Goal: Task Accomplishment & Management: Manage account settings

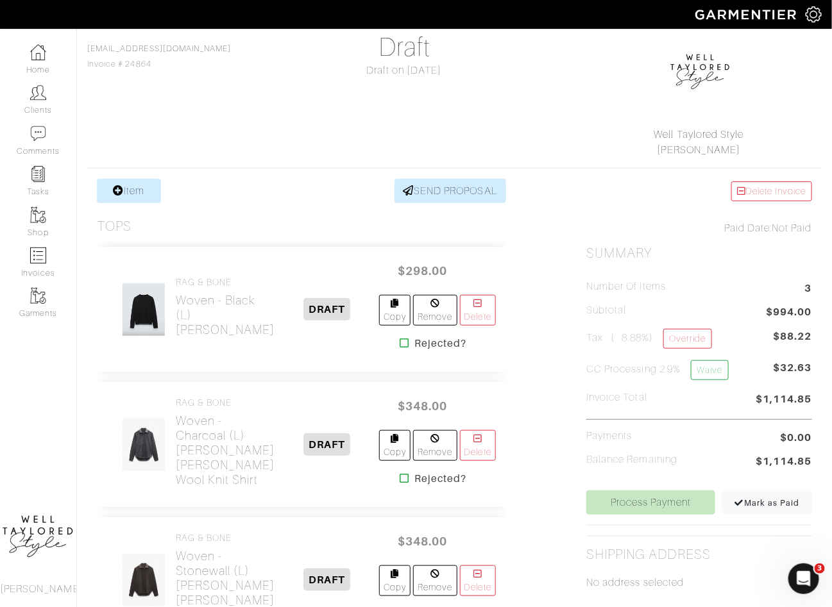
scroll to position [113, 0]
click at [713, 364] on link "Waive" at bounding box center [709, 369] width 37 height 20
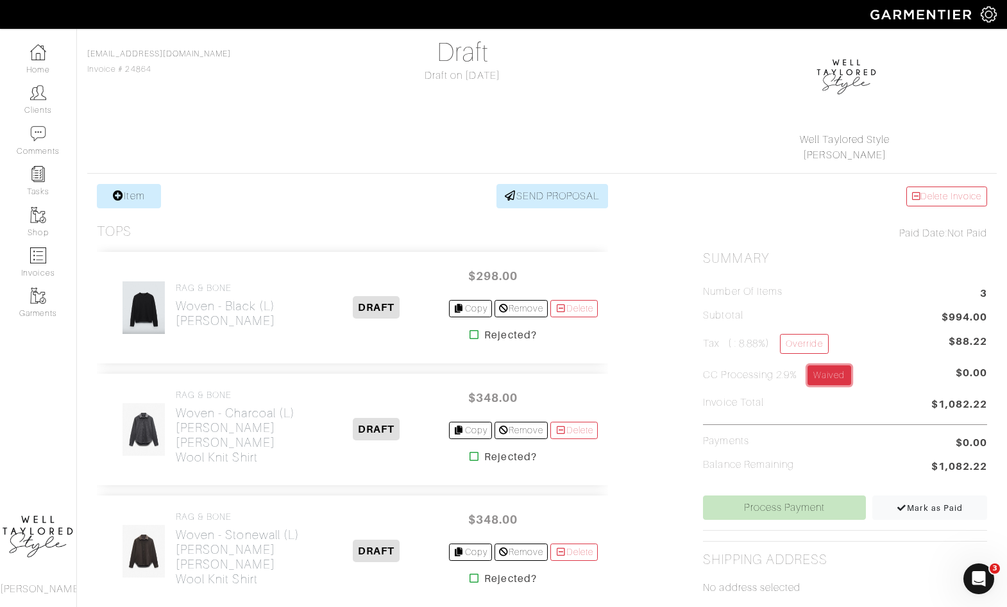
click at [831, 374] on link "Waived" at bounding box center [828, 375] width 43 height 20
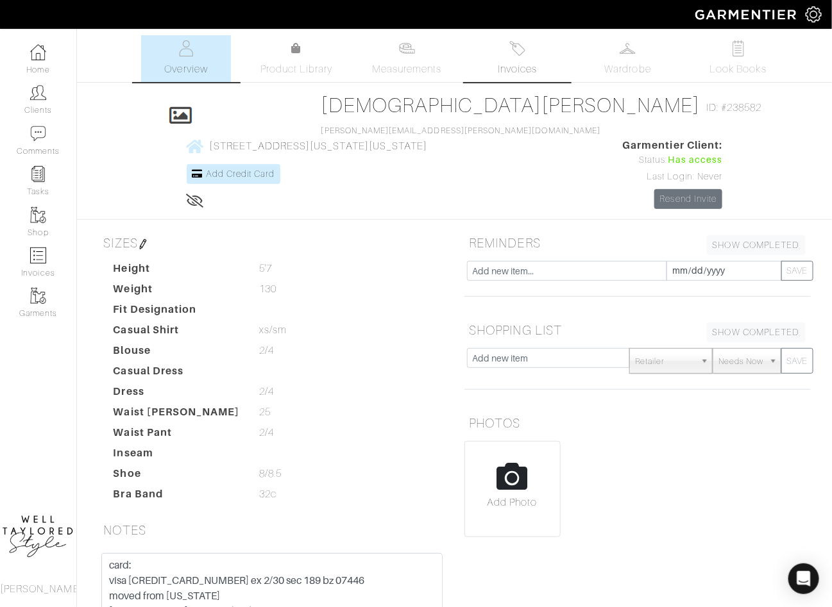
click at [483, 70] on link "Invoices" at bounding box center [518, 58] width 90 height 47
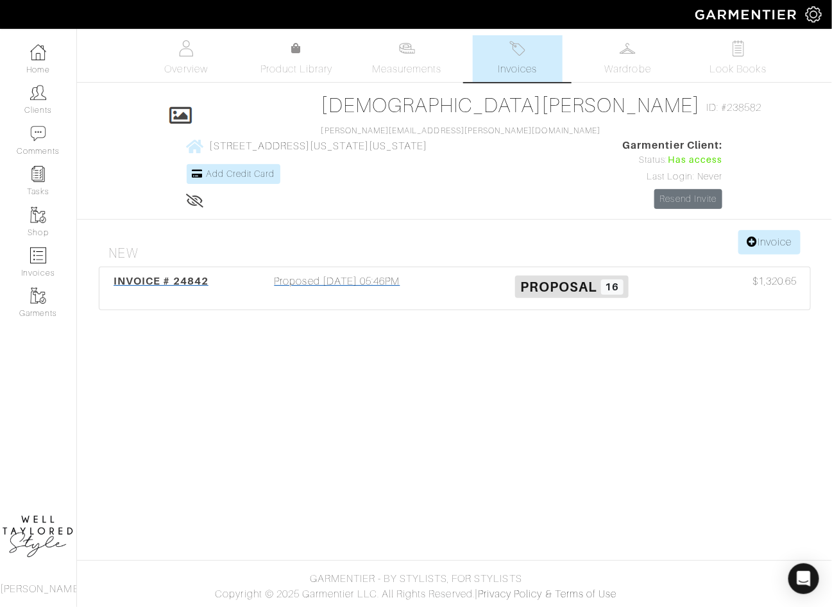
click at [362, 274] on div "Proposed 10/10/25 05:46PM" at bounding box center [337, 288] width 235 height 29
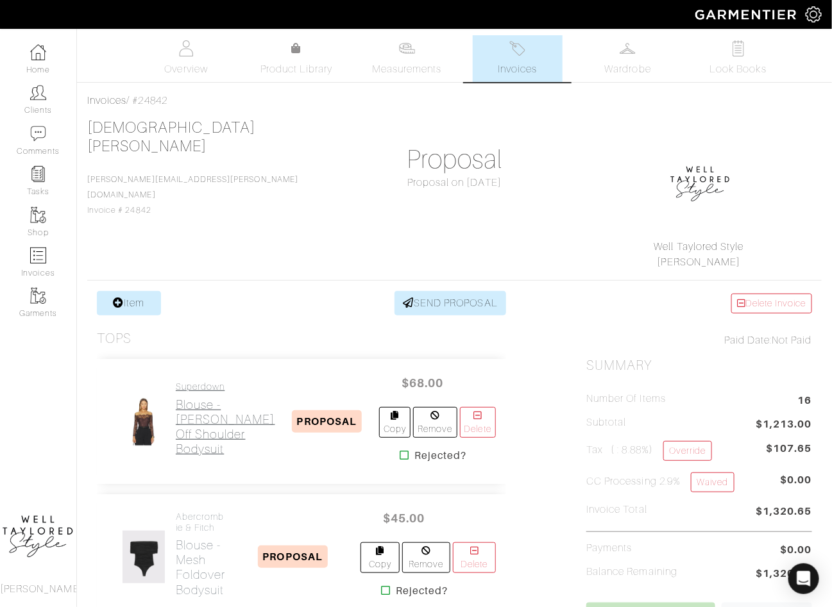
click at [214, 425] on h2 "Blouse - Rivka Off Shoulder Bodysuit" at bounding box center [225, 427] width 99 height 59
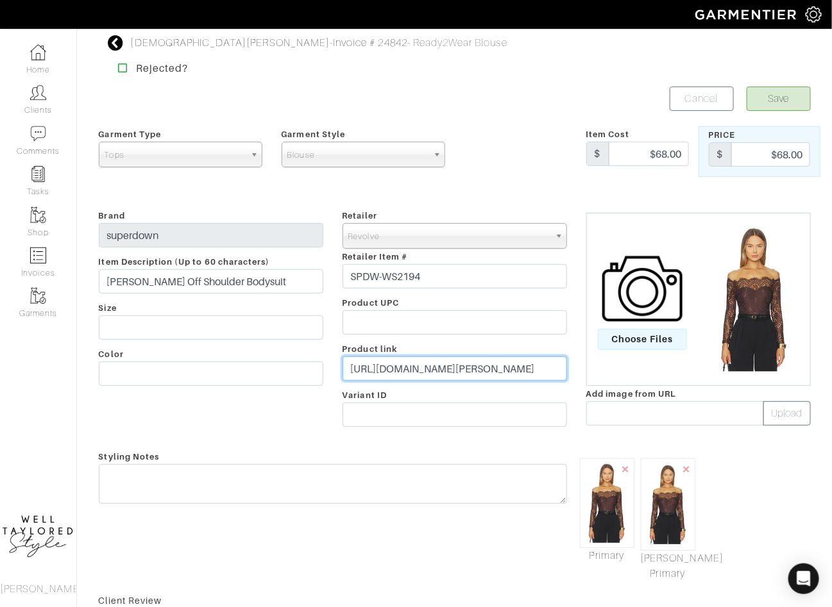
click at [407, 365] on input "https://www.revolve.com/rivka-off-shoulder-bodysuit/dp/SPDW-WS2194/?d=Womens&so…" at bounding box center [454, 369] width 224 height 24
click at [405, 374] on input "https://www.revolve.com/rivka-off-shoulder-bodysuit/dp/SPDW-WS2194/?d=Womens&so…" at bounding box center [454, 369] width 224 height 24
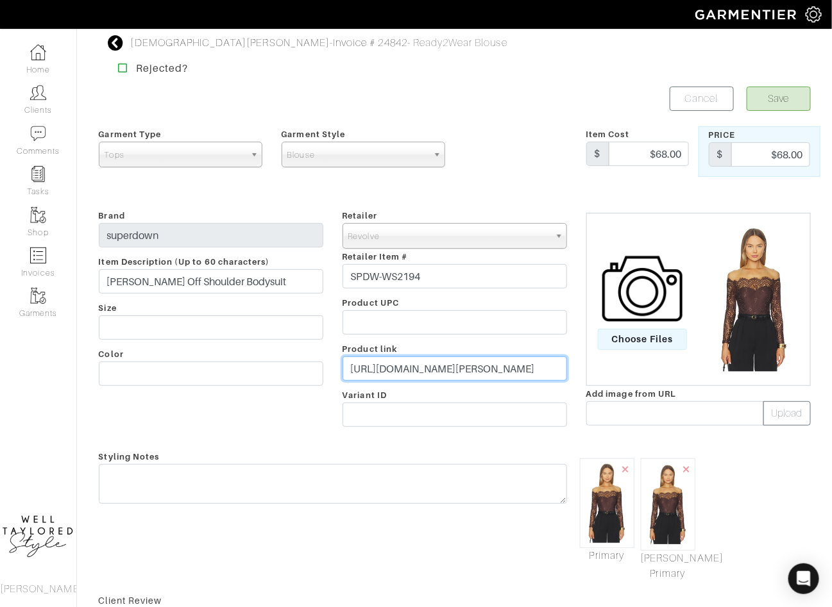
click at [405, 374] on input "https://www.revolve.com/rivka-off-shoulder-bodysuit/dp/SPDW-WS2194/?d=Womens&so…" at bounding box center [454, 369] width 224 height 24
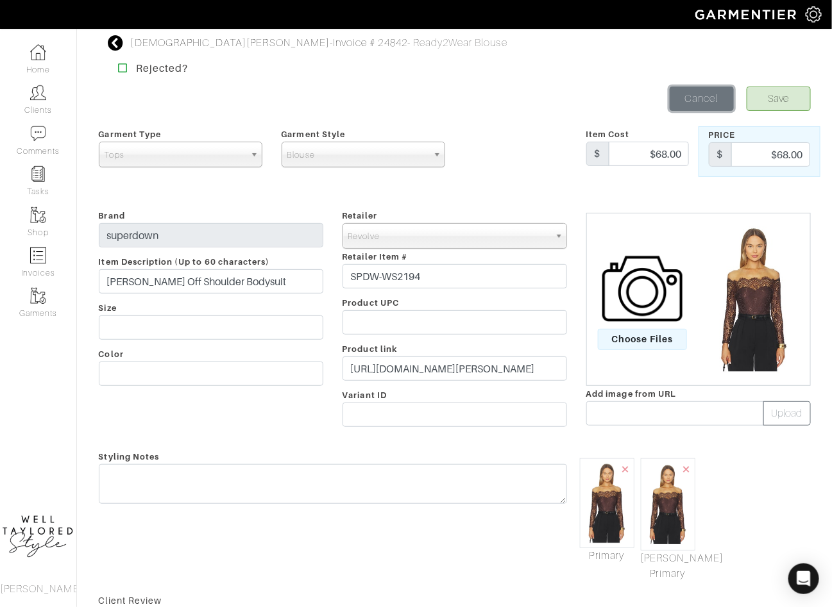
click at [689, 92] on link "Cancel" at bounding box center [701, 99] width 64 height 24
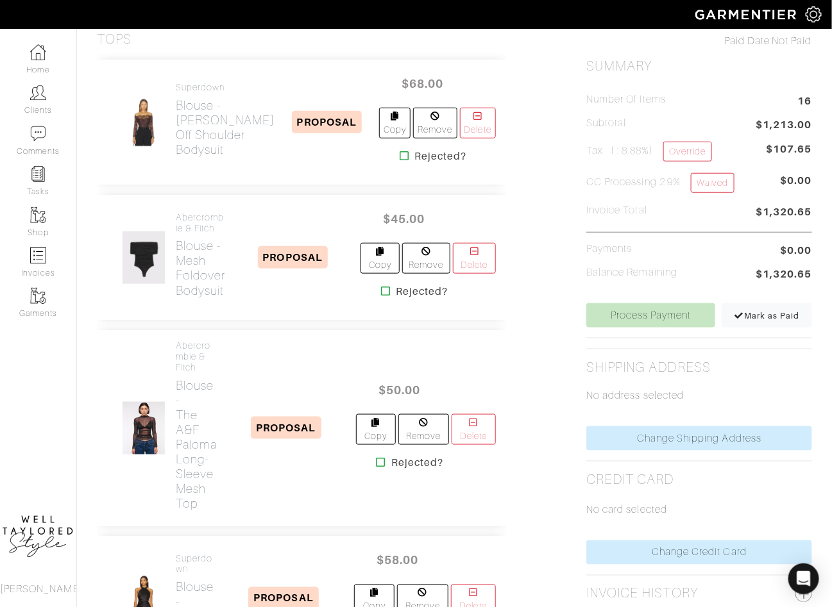
scroll to position [267, 0]
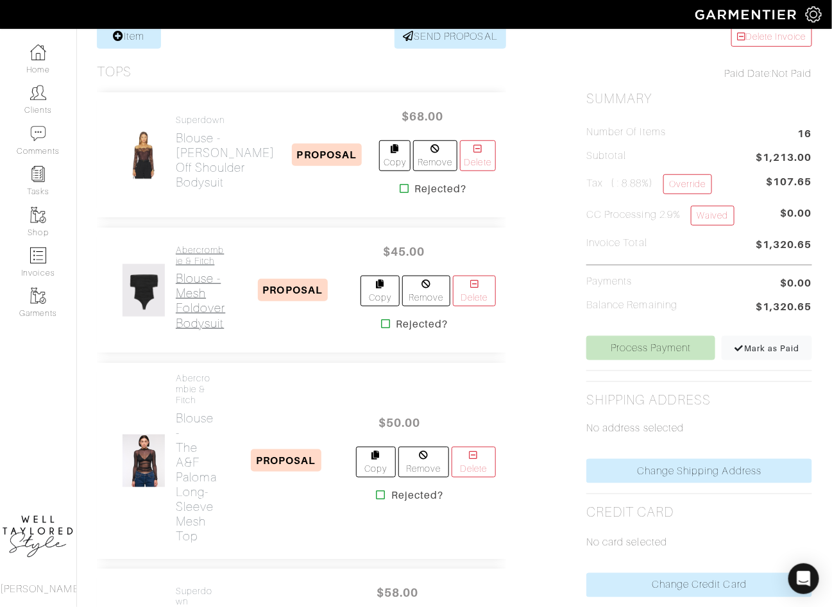
click at [188, 260] on h4 "Abercrombie & Fitch" at bounding box center [200, 256] width 49 height 22
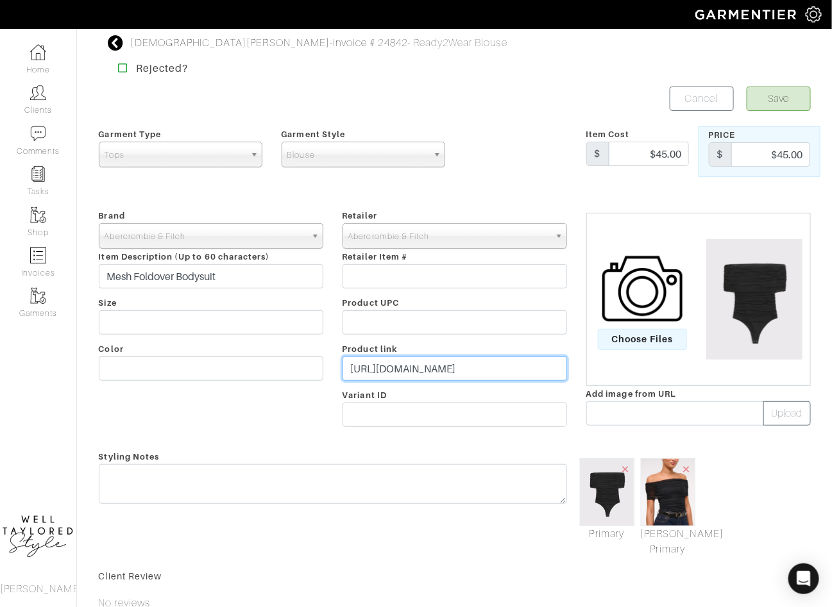
click at [392, 371] on input "https://www.abercrombie.com/shop/us/p/mesh-foldover-bodysuit-59358845?seq=02&pa…" at bounding box center [454, 369] width 224 height 24
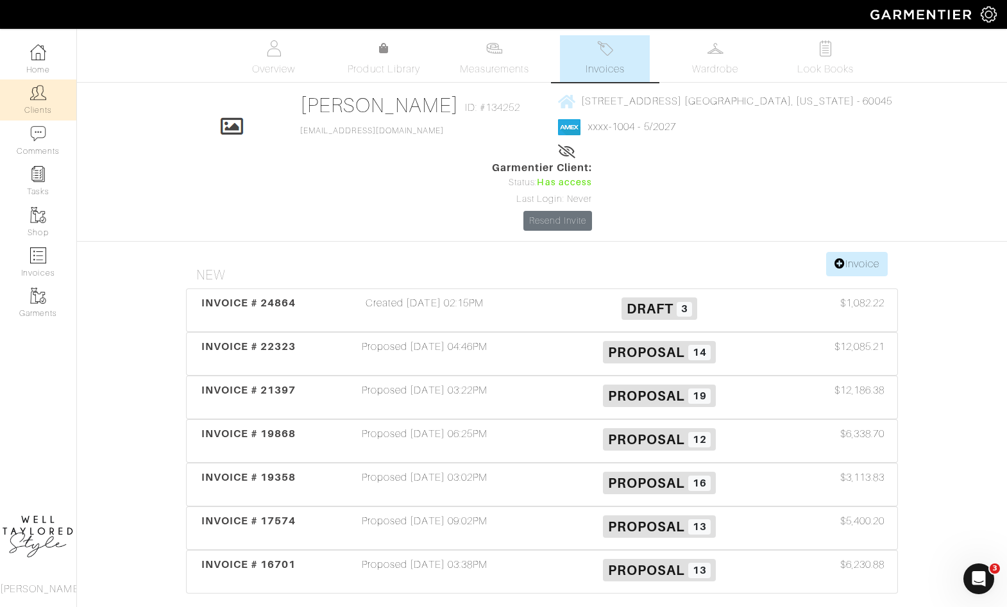
click at [15, 104] on link "Clients" at bounding box center [38, 100] width 76 height 40
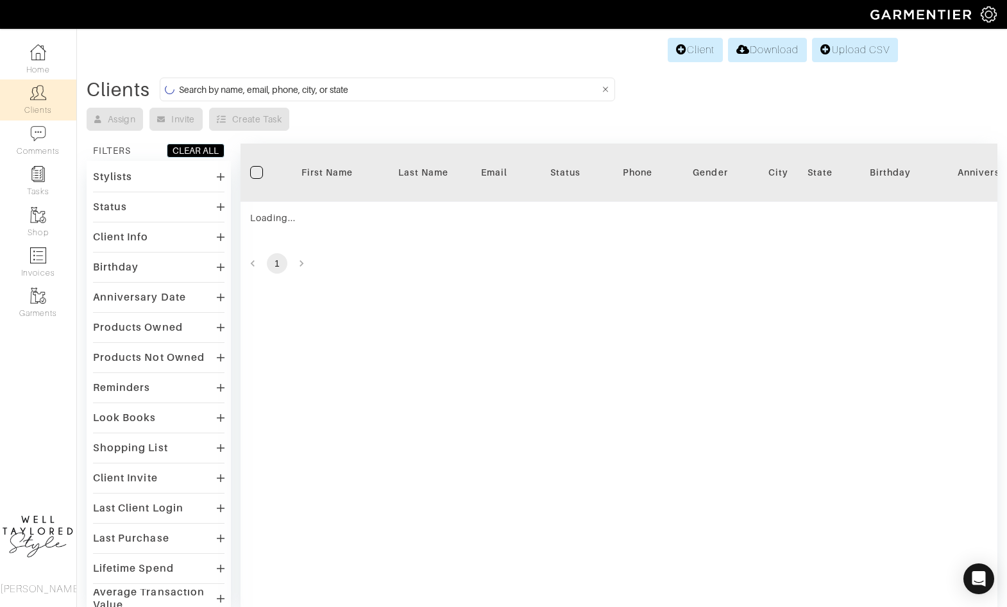
click at [358, 86] on input at bounding box center [389, 89] width 420 height 16
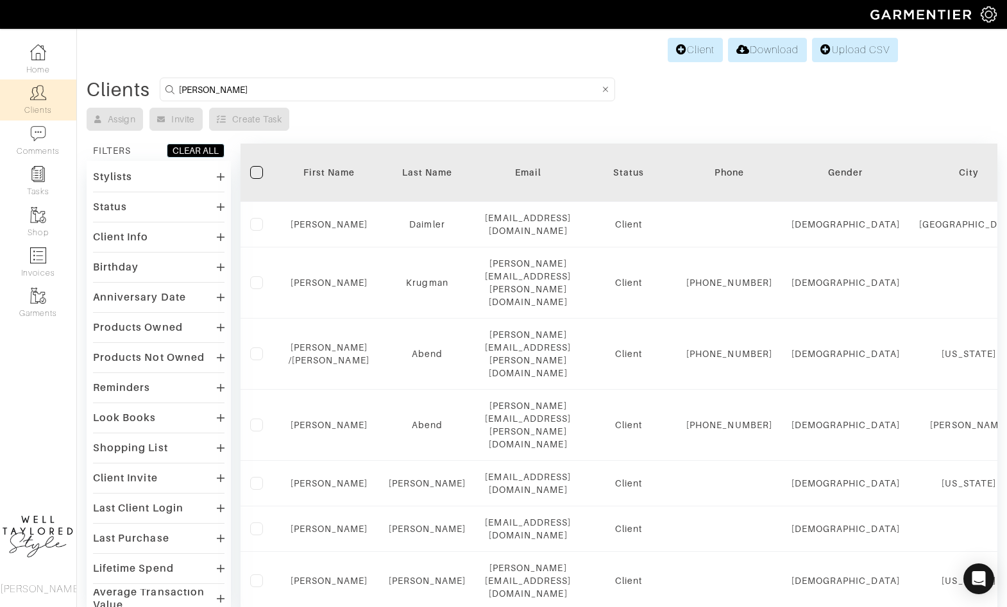
type input "kristin"
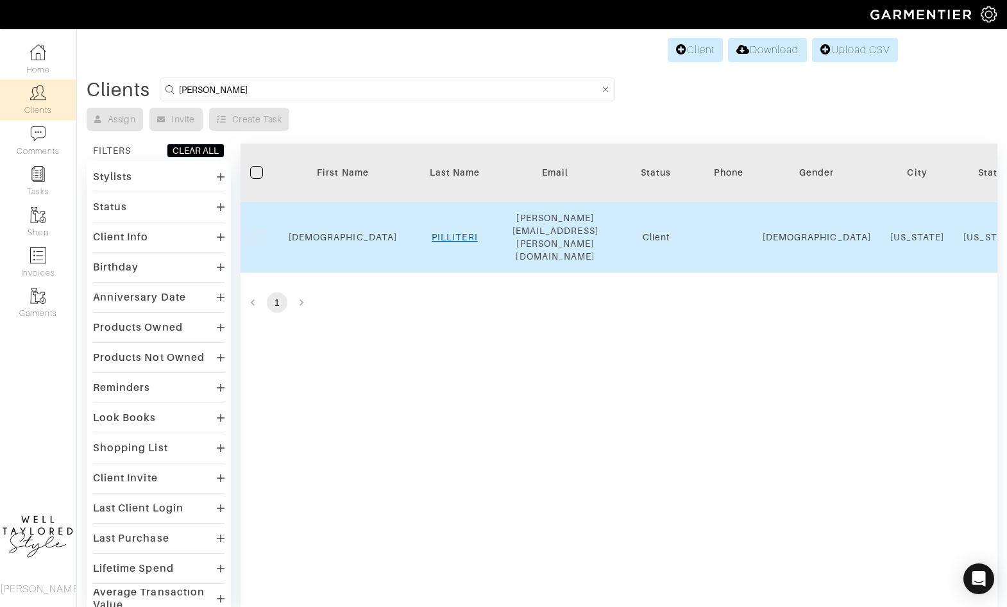
click at [438, 232] on link "PILLITERI" at bounding box center [455, 237] width 46 height 10
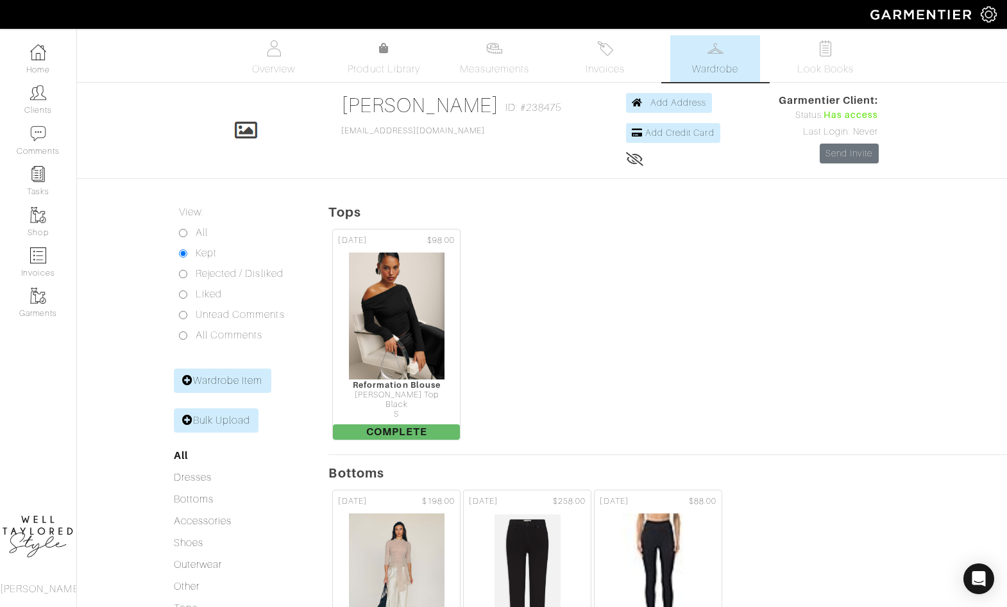
scroll to position [385, 0]
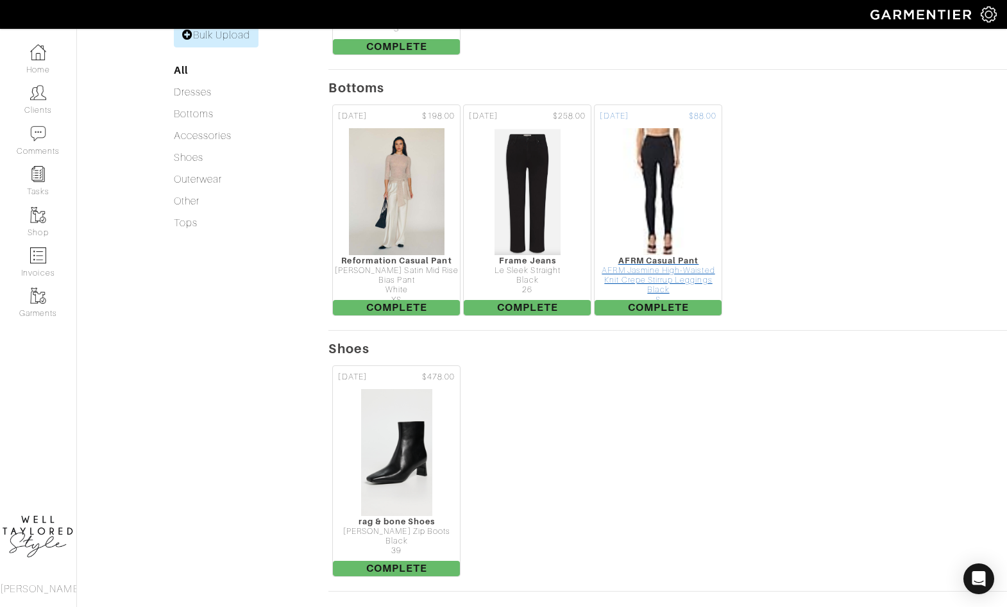
click at [647, 223] on img at bounding box center [658, 192] width 111 height 128
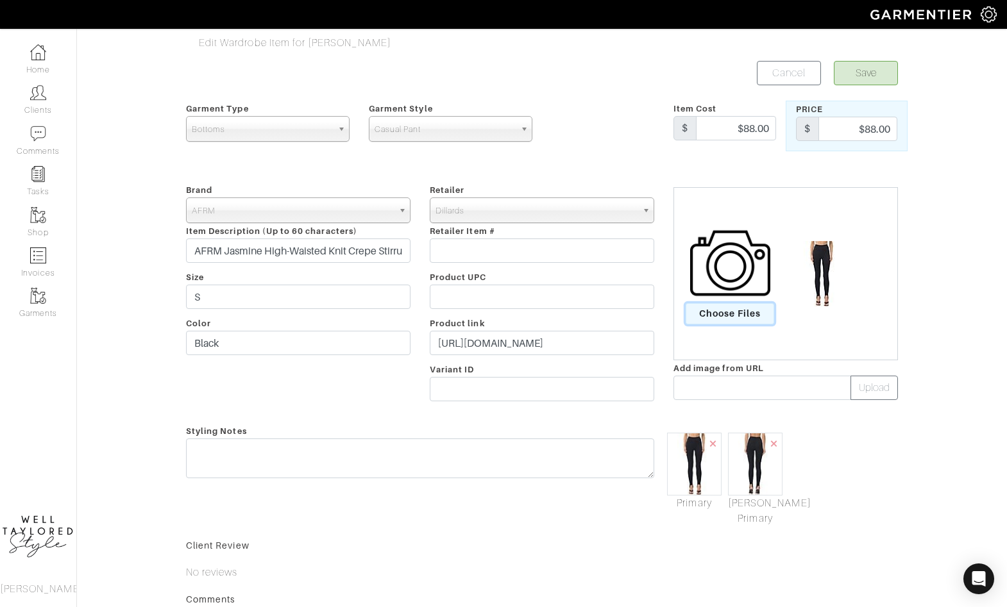
click at [727, 314] on span "Choose Files" at bounding box center [729, 313] width 89 height 21
click at [0, 0] on input "Choose Files" at bounding box center [0, 0] width 0 height 0
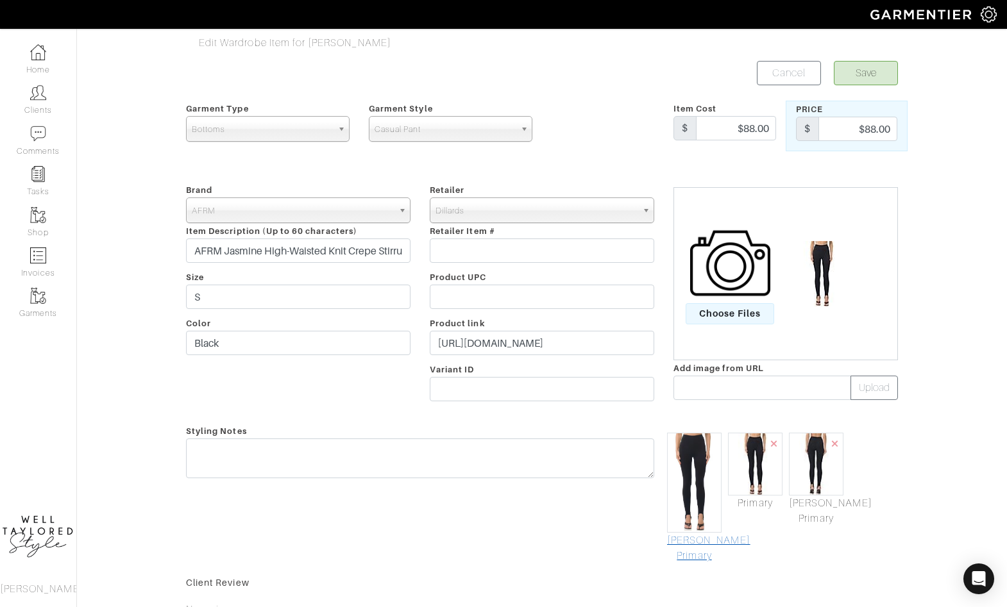
click at [696, 539] on link "Mark As Primary" at bounding box center [694, 548] width 55 height 31
click at [873, 69] on button "Save" at bounding box center [866, 73] width 64 height 24
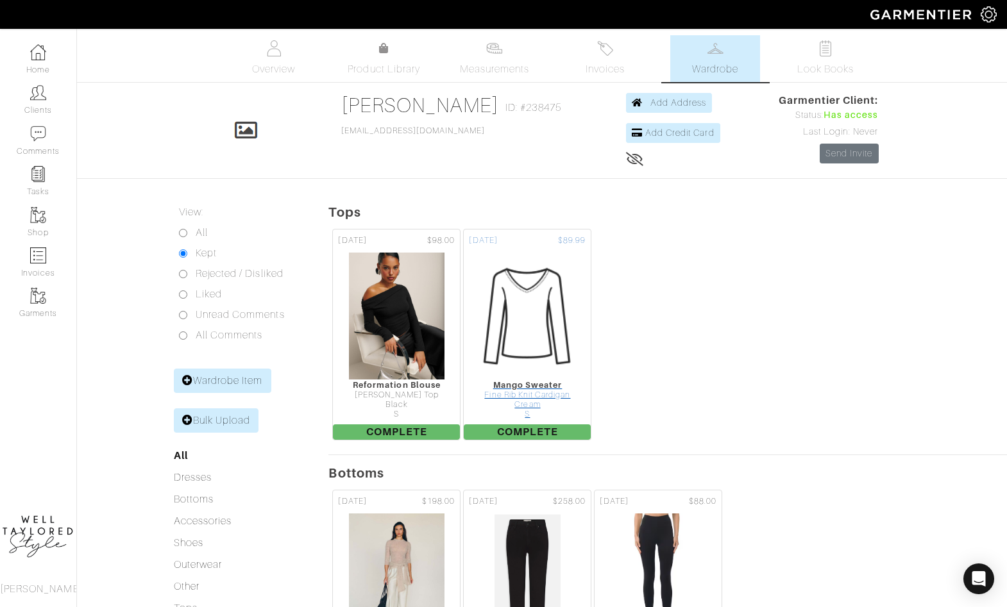
click at [539, 304] on img at bounding box center [527, 316] width 128 height 128
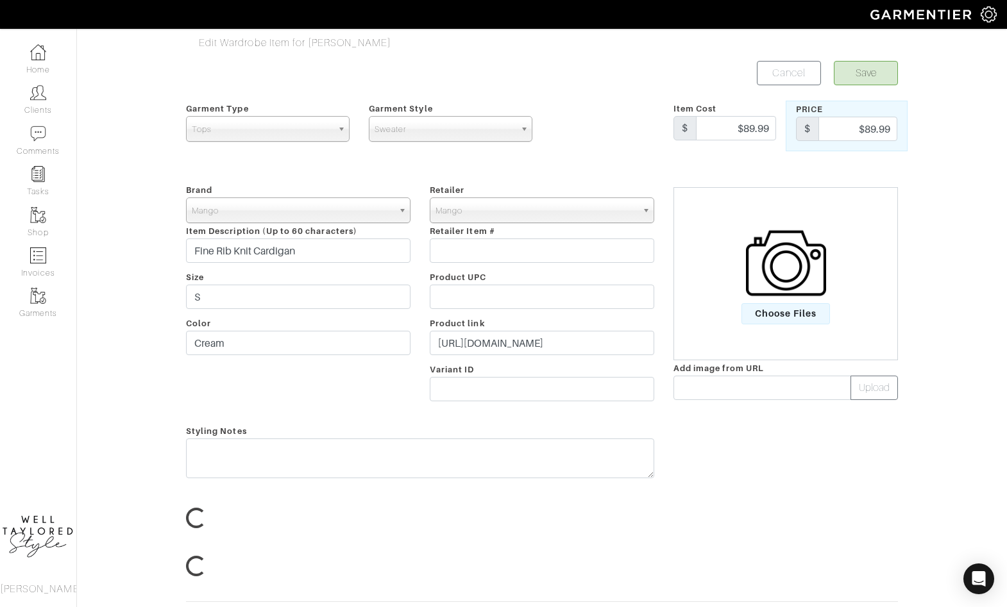
click at [541, 328] on div "Retailer - 032c 1017 ALYX 9SM 111SKIN 11 by Boris Bidjan Saberi 11 Honore 12 St…" at bounding box center [542, 295] width 244 height 226
click at [793, 305] on span "Choose Files" at bounding box center [785, 313] width 89 height 21
click at [0, 0] on input "Choose Files" at bounding box center [0, 0] width 0 height 0
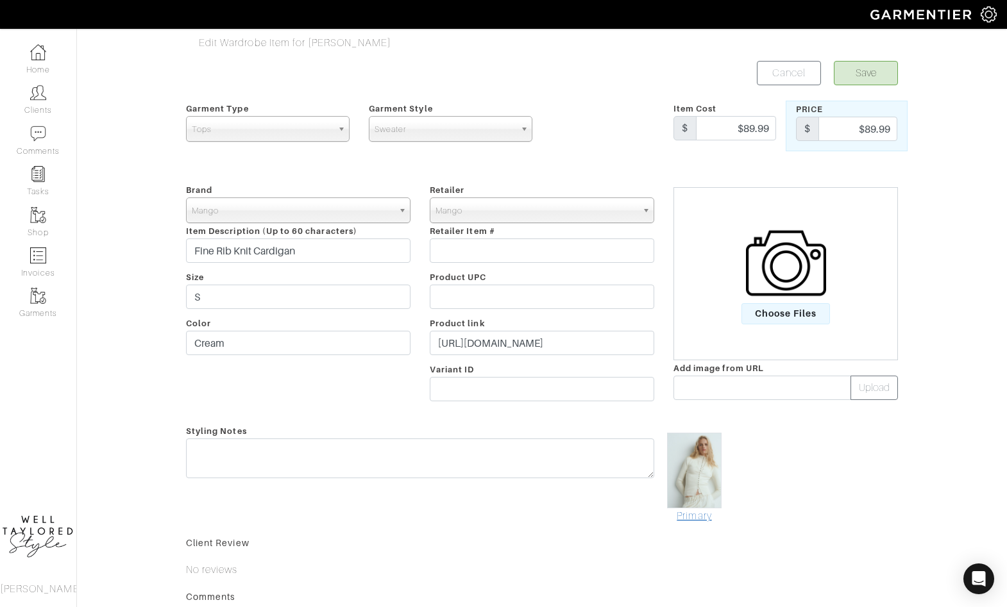
click at [703, 519] on link "Primary" at bounding box center [694, 515] width 55 height 15
click at [868, 73] on button "Save" at bounding box center [866, 73] width 64 height 24
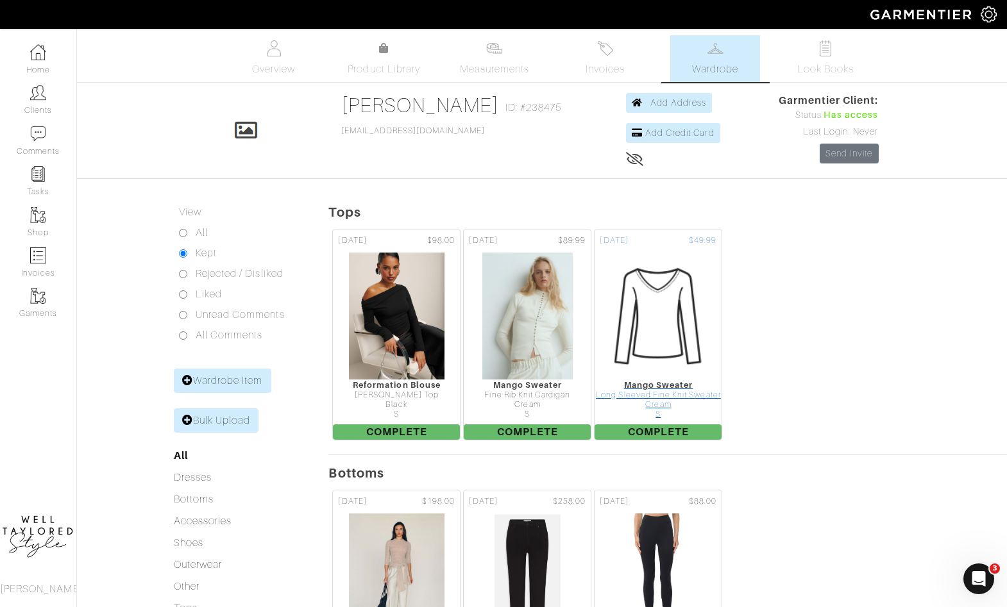
click at [649, 308] on img at bounding box center [658, 316] width 128 height 128
click at [660, 321] on img at bounding box center [658, 316] width 128 height 128
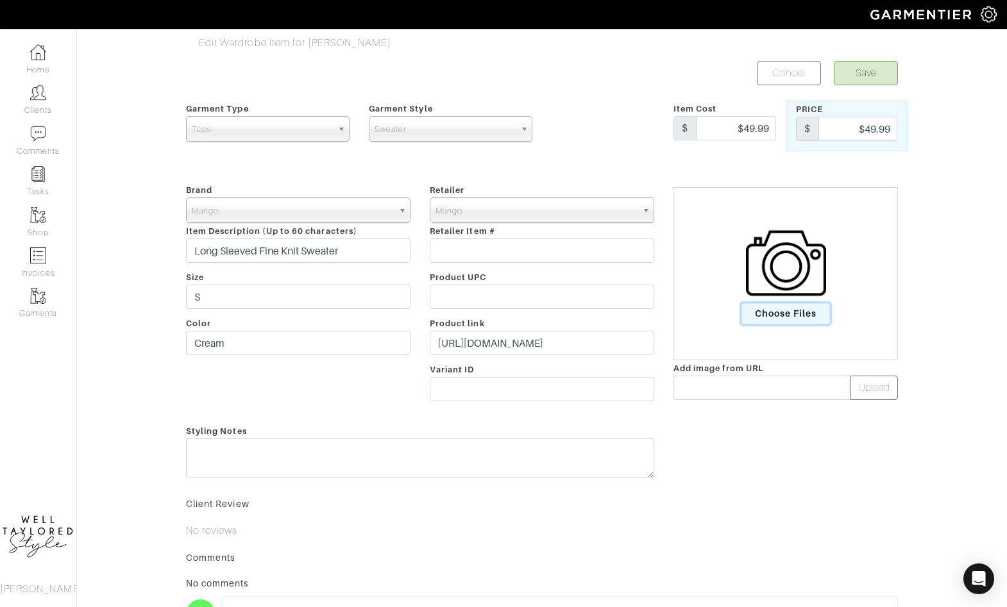
click at [771, 314] on span "Choose Files" at bounding box center [785, 313] width 89 height 21
click at [0, 0] on input "Choose Files" at bounding box center [0, 0] width 0 height 0
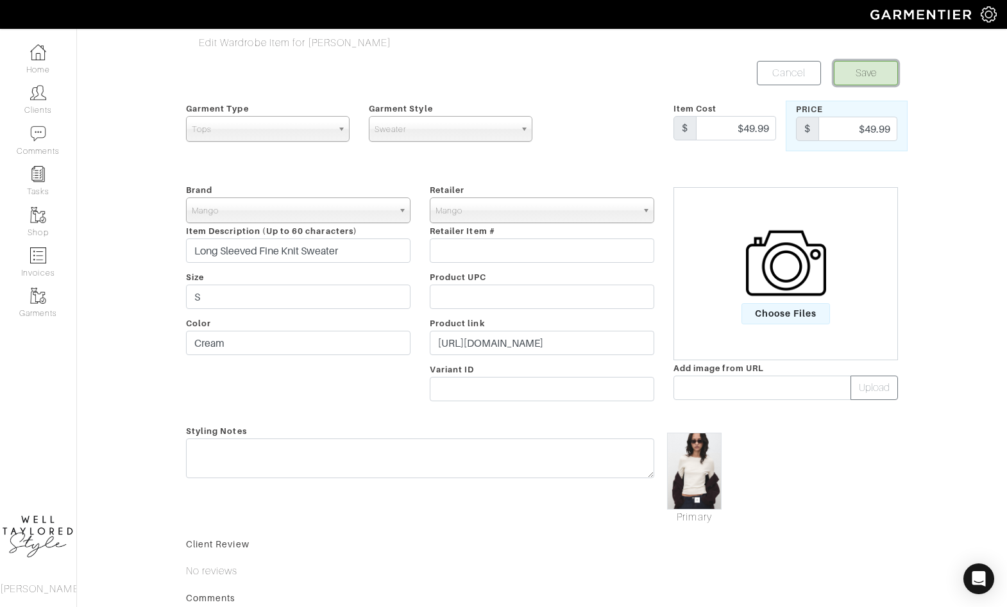
click at [862, 67] on button "Save" at bounding box center [866, 73] width 64 height 24
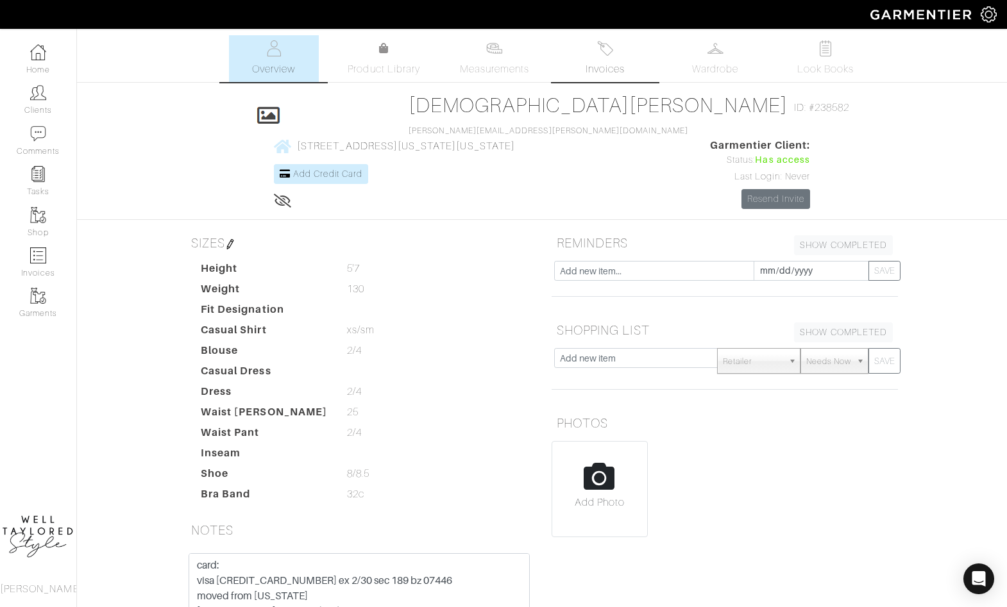
drag, startPoint x: 649, startPoint y: 53, endPoint x: 632, endPoint y: 53, distance: 17.3
click at [632, 53] on ul "Overview Product Library Measurements Invoices Wardrobe Look Books" at bounding box center [542, 58] width 678 height 47
click at [615, 64] on span "Invoices" at bounding box center [604, 69] width 39 height 15
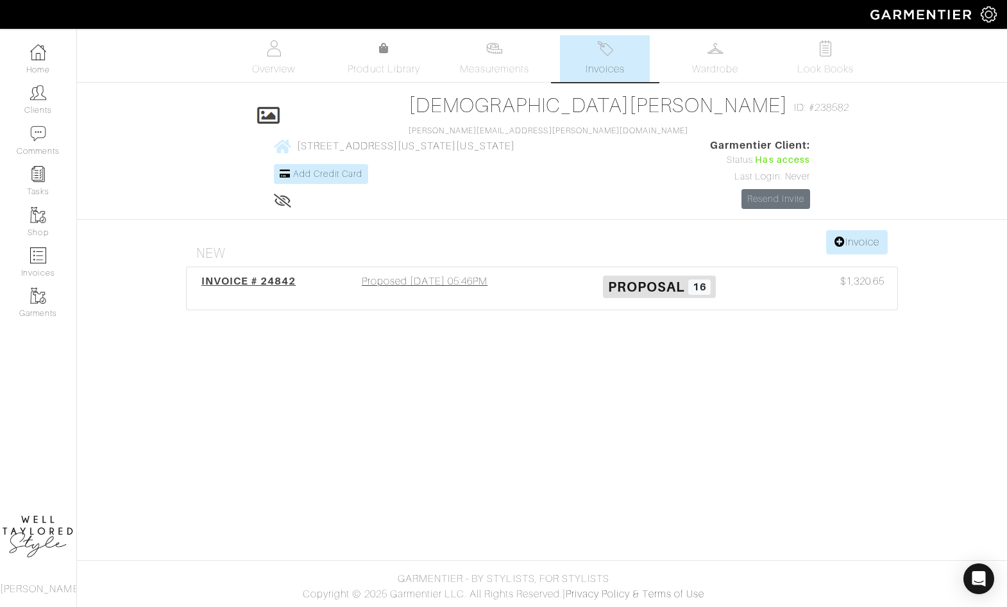
click at [458, 274] on div "Proposed [DATE] 05:46PM" at bounding box center [424, 288] width 235 height 29
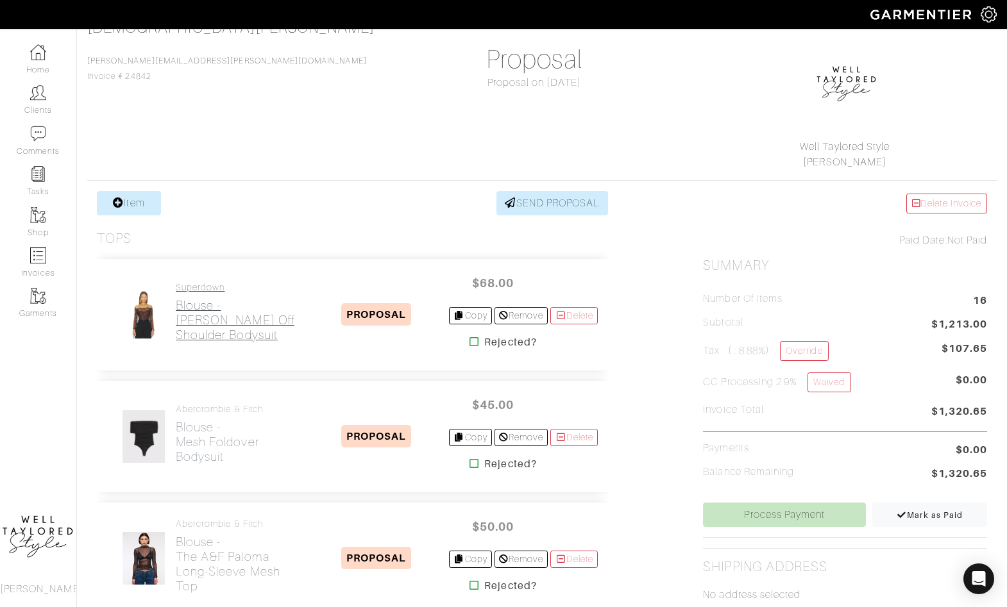
scroll to position [103, 0]
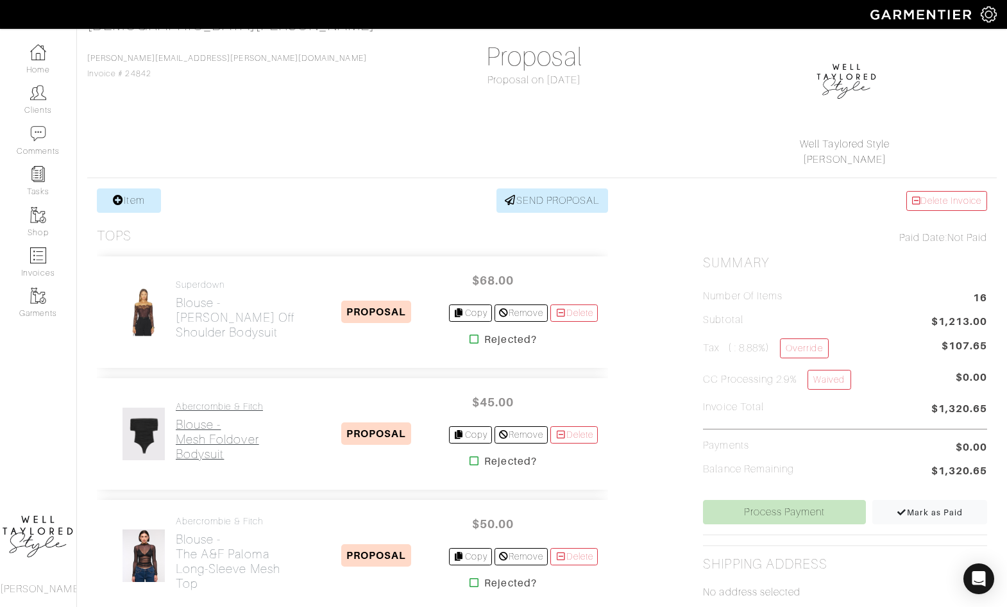
click at [196, 434] on h2 "Blouse - Mesh Foldover Bodysuit" at bounding box center [240, 439] width 128 height 44
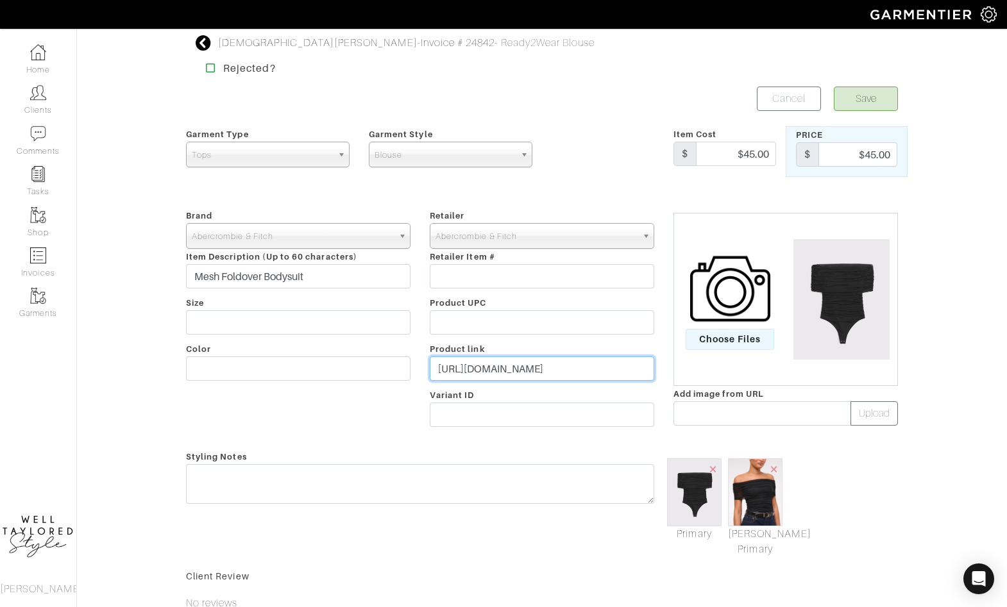
click at [469, 362] on input "https://www.abercrombie.com/shop/us/p/mesh-foldover-bodysuit-59358845?seq=02&pa…" at bounding box center [542, 369] width 224 height 24
paste input "go.shopmy.us/p-27673714"
type input "https://go.shopmy.us/p-27673714"
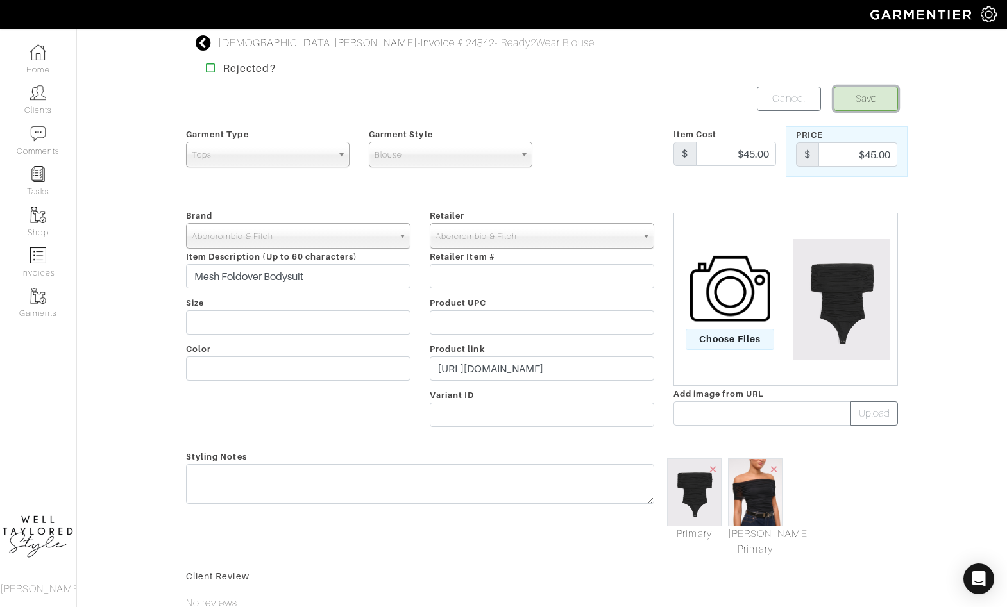
click at [855, 107] on button "Save" at bounding box center [866, 99] width 64 height 24
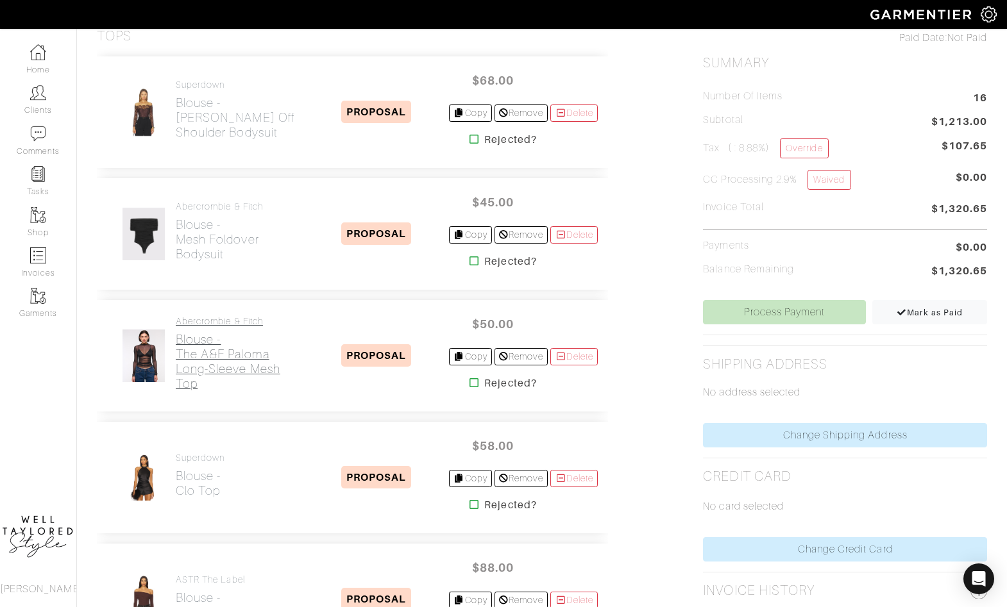
scroll to position [305, 0]
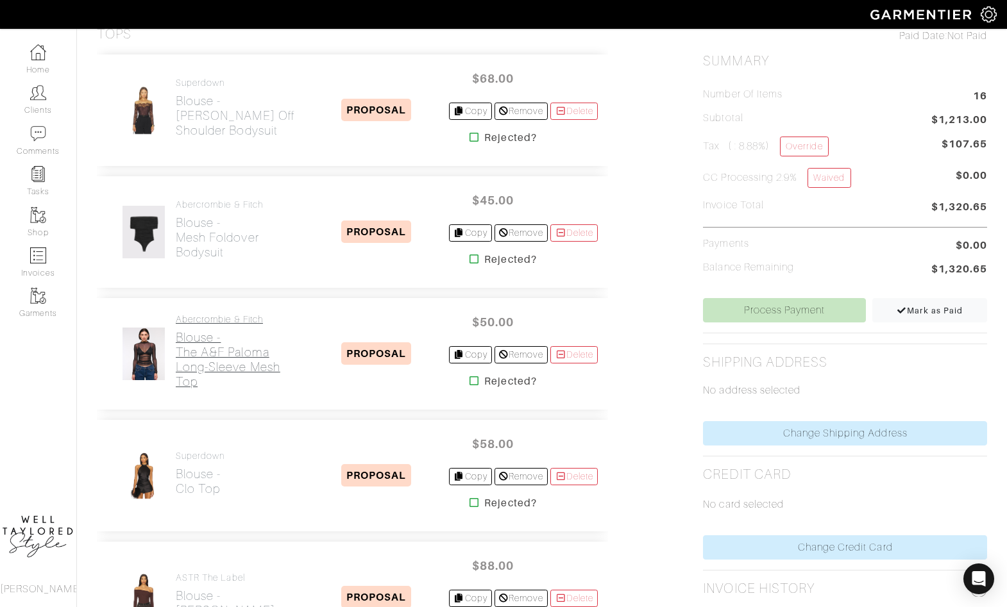
click at [212, 353] on h2 "Blouse - The A&F Paloma Long-Sleeve Mesh Top" at bounding box center [240, 359] width 128 height 59
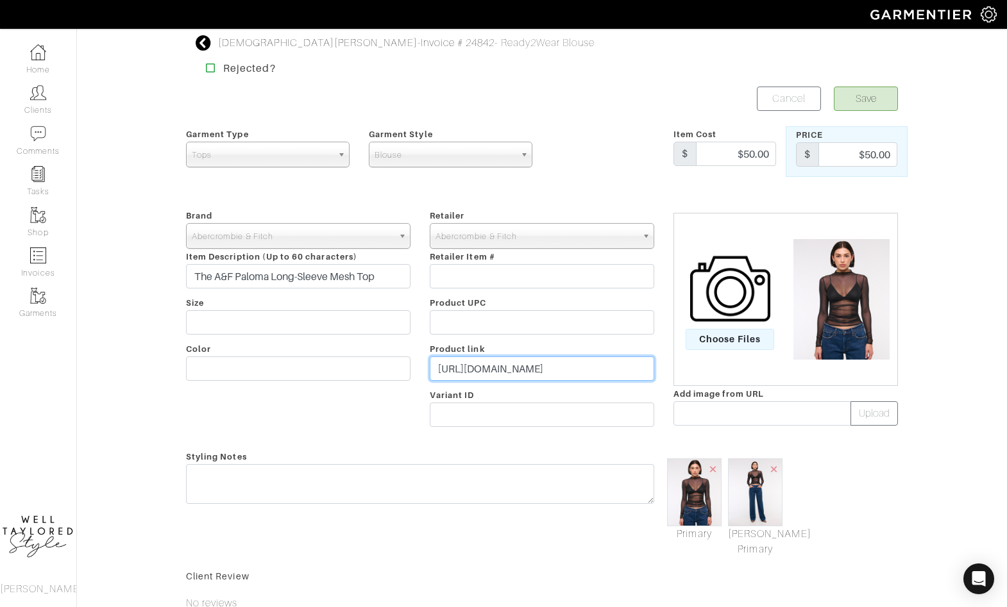
click at [475, 369] on input "[URL][DOMAIN_NAME]" at bounding box center [542, 369] width 224 height 24
paste input "[DOMAIN_NAME][URL]"
type input "[URL][DOMAIN_NAME]"
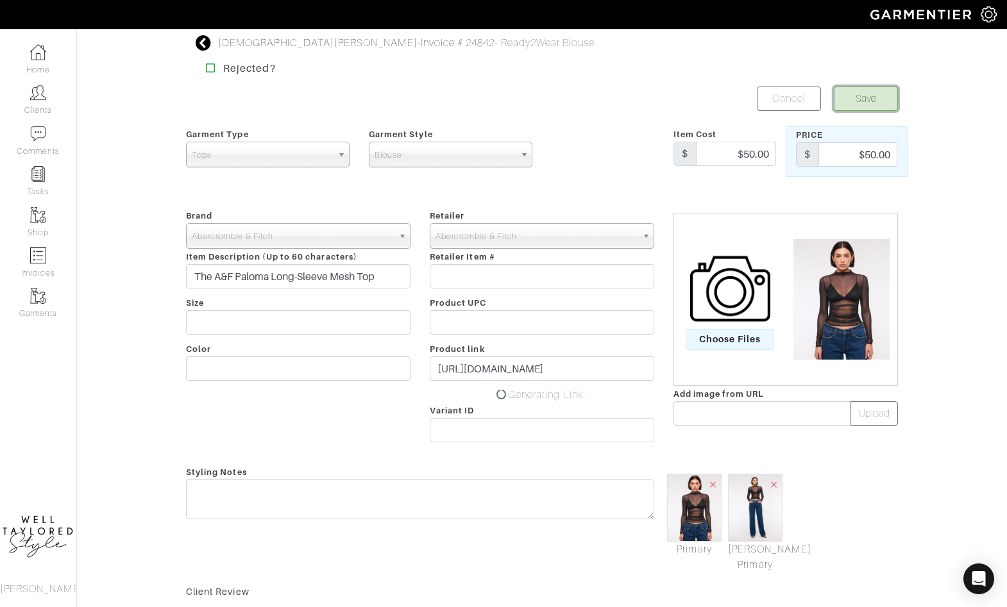
click at [854, 93] on button "Save" at bounding box center [866, 99] width 64 height 24
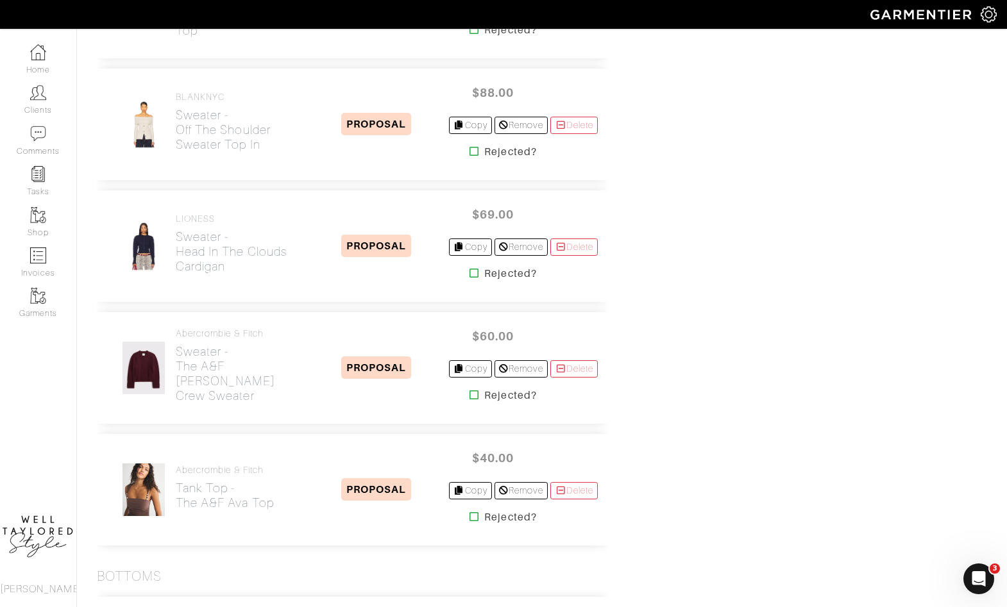
scroll to position [968, 0]
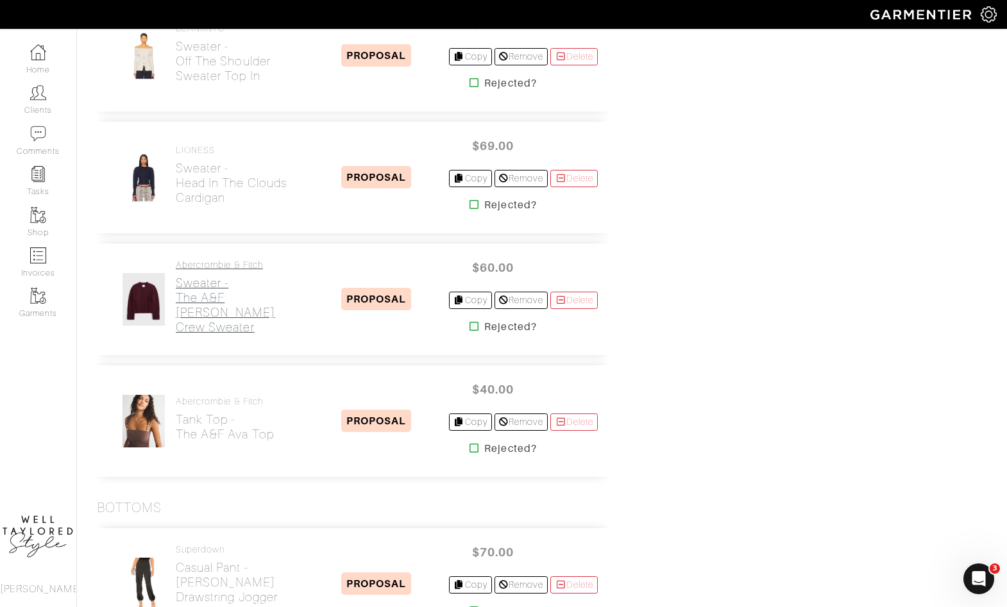
click at [223, 294] on h2 "Sweater - The A&F [PERSON_NAME] Crew Sweater" at bounding box center [240, 305] width 128 height 59
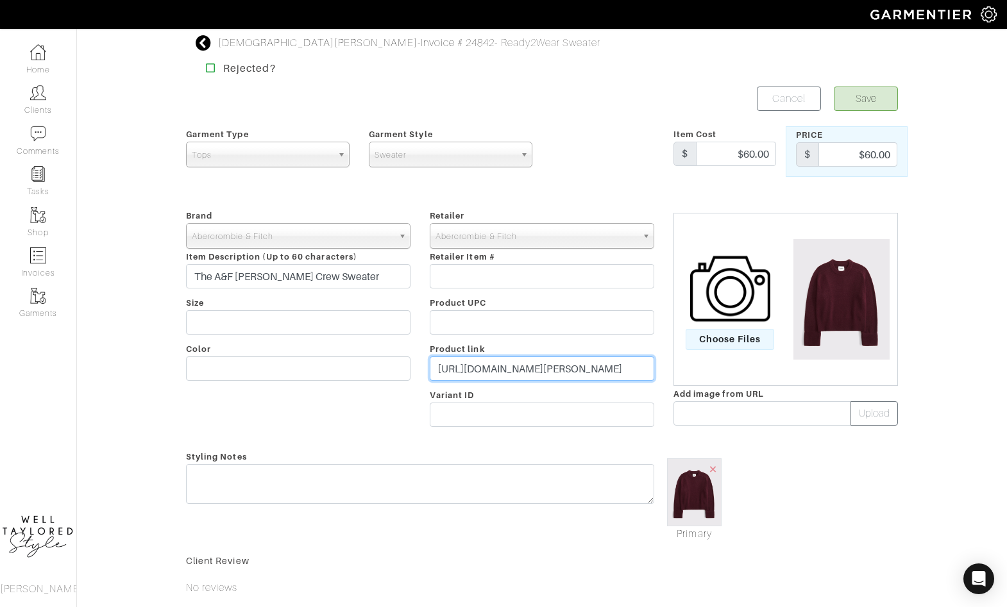
click at [518, 376] on input "https://www.abercrombie.com/shop/us/p/the-a-and-f-madeline-textural-crew-sweate…" at bounding box center [542, 369] width 224 height 24
paste input "go.shopmy.us/p-27673773"
type input "https://go.shopmy.us/p-27673773"
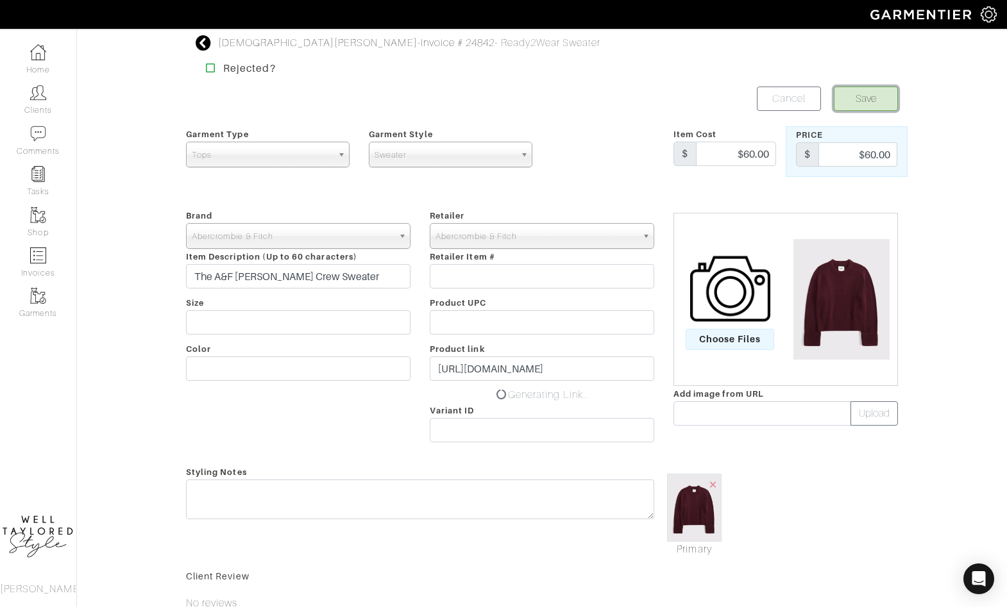
click at [850, 105] on button "Save" at bounding box center [866, 99] width 64 height 24
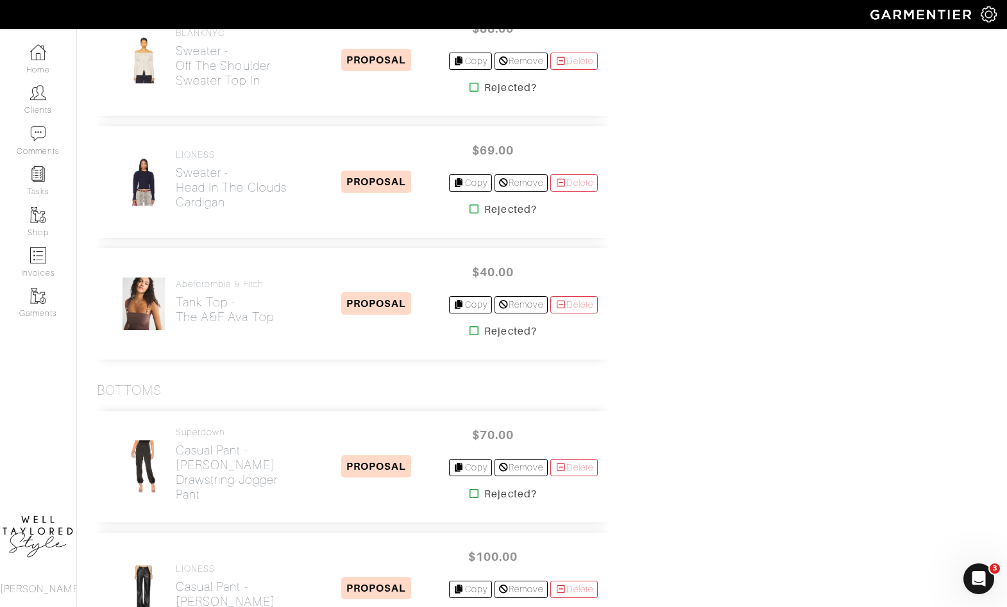
scroll to position [1088, 0]
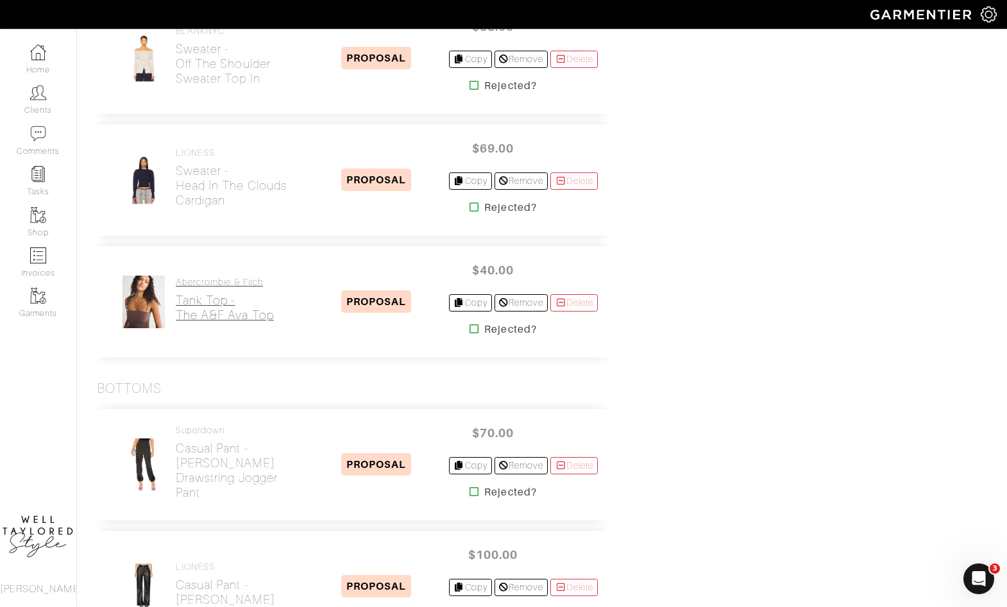
click at [209, 293] on h2 "Tank Top - The A&F Ava Top" at bounding box center [225, 307] width 98 height 29
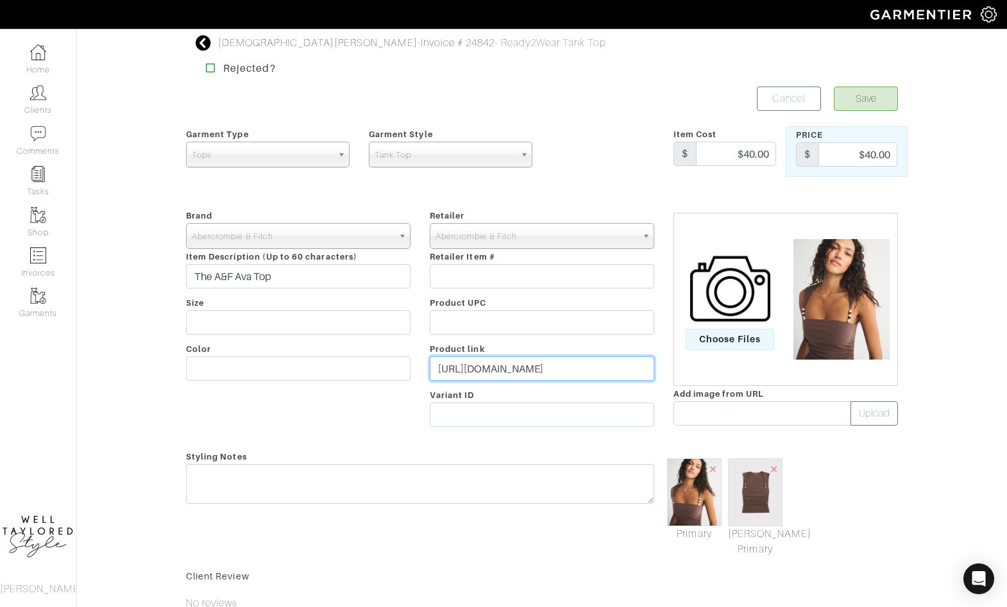
click at [527, 366] on input "https://www.abercrombie.com/shop/us/p/the-a-and-f-ava-top-60553319?categoryId=6…" at bounding box center [542, 369] width 224 height 24
paste input "go.shopmy.us/p-27673792"
type input "https://go.shopmy.us/p-27673792"
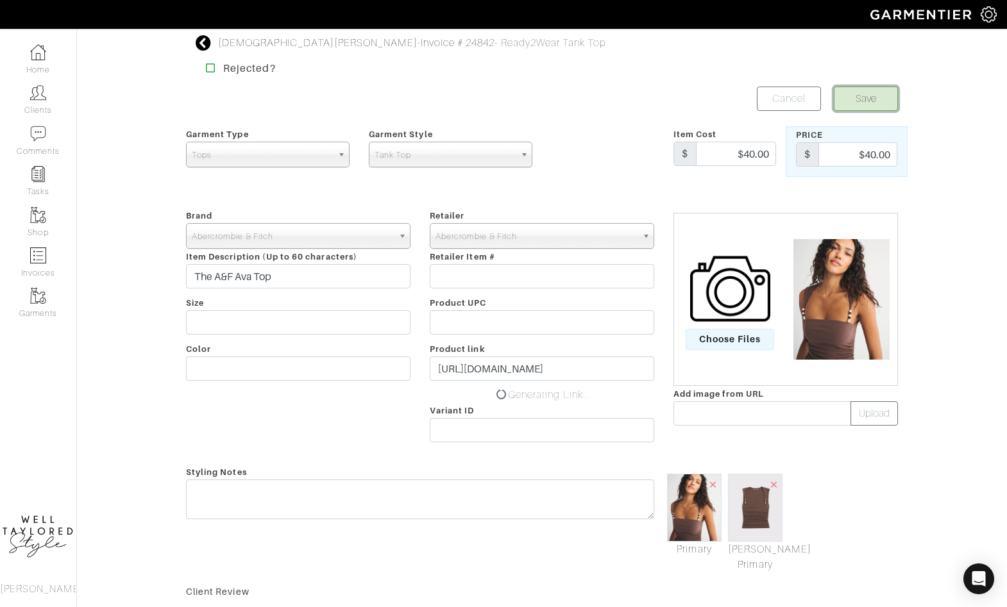
click at [857, 97] on button "Save" at bounding box center [866, 99] width 64 height 24
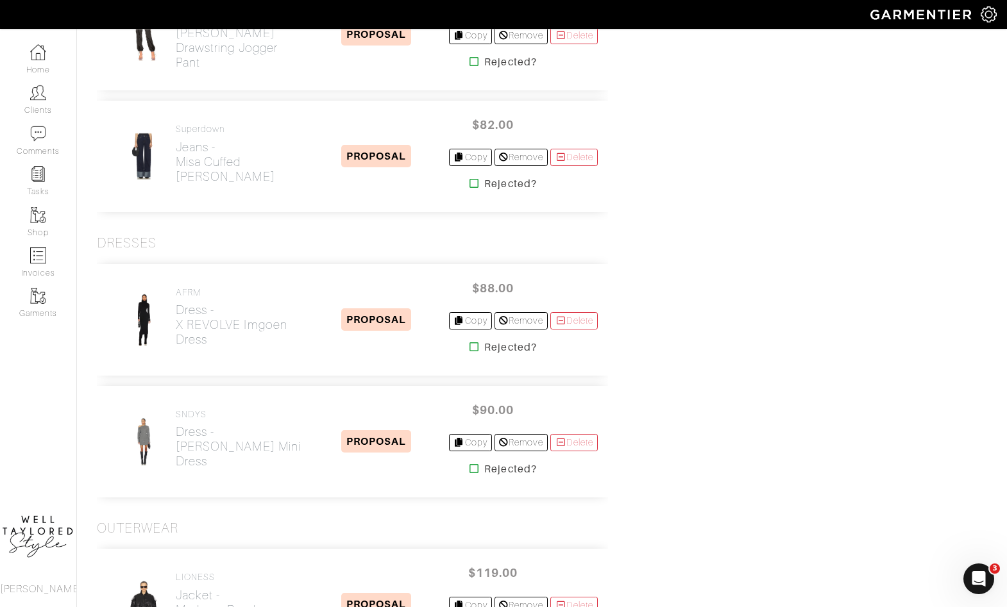
scroll to position [1536, 0]
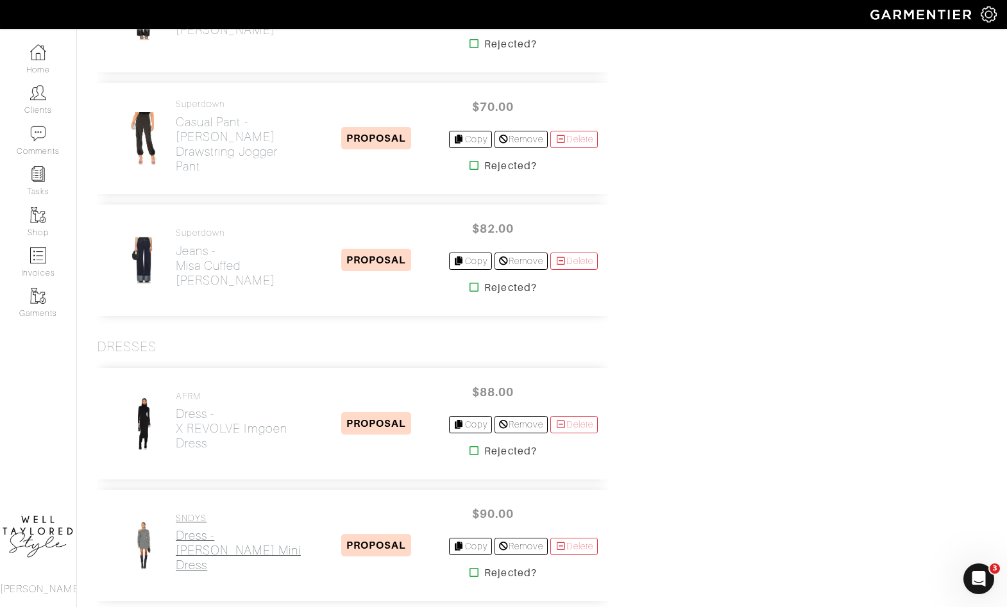
click at [217, 533] on h2 "Dress - [PERSON_NAME] Mini Dress" at bounding box center [240, 550] width 128 height 44
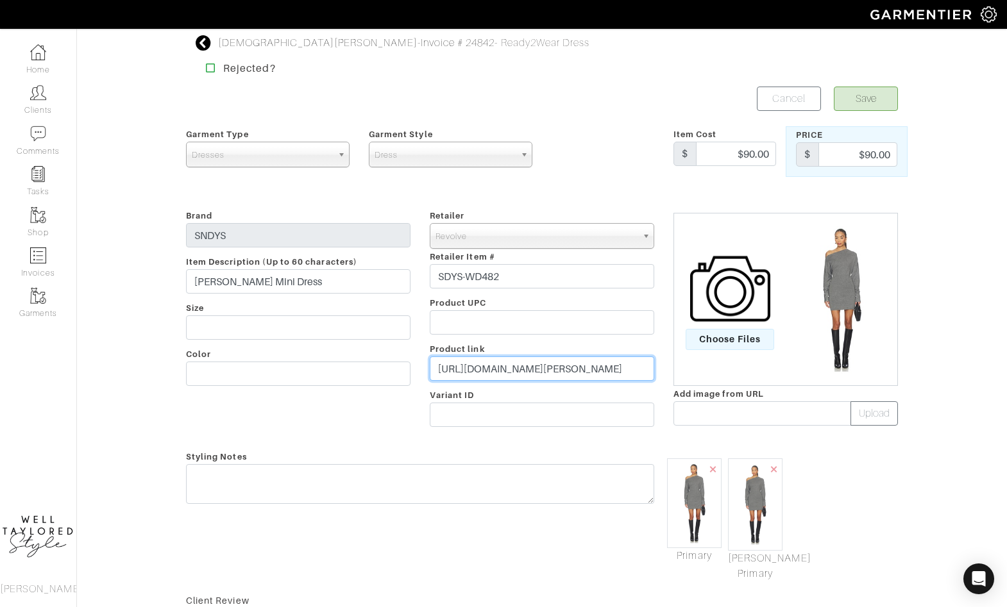
click at [471, 374] on input "[URL][DOMAIN_NAME][PERSON_NAME]" at bounding box center [542, 369] width 224 height 24
click at [471, 375] on input "[URL][DOMAIN_NAME][PERSON_NAME]" at bounding box center [542, 369] width 224 height 24
click at [202, 42] on icon at bounding box center [204, 42] width 16 height 15
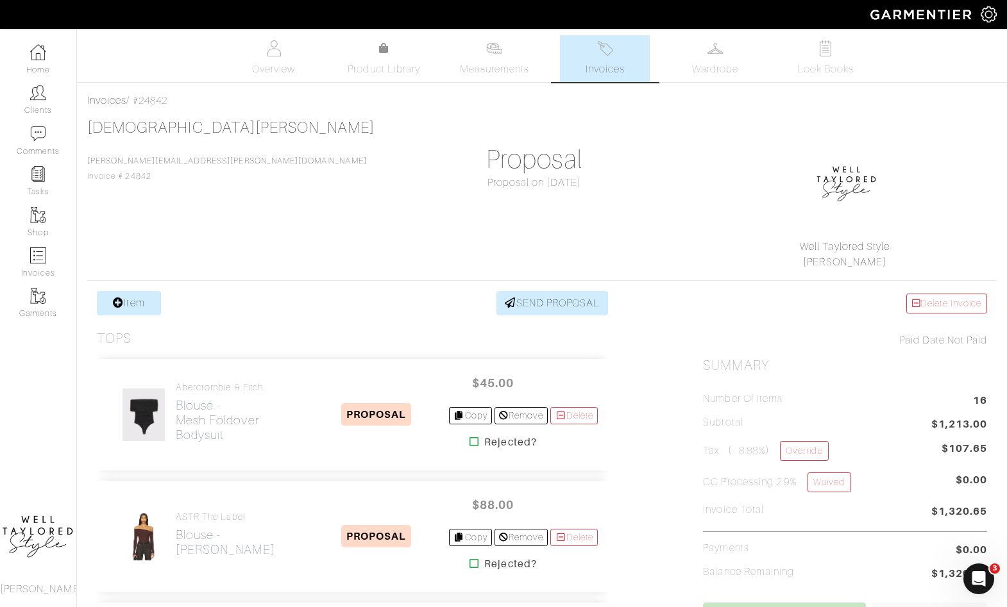
click at [694, 212] on div "Well Taylored Style [PERSON_NAME]" at bounding box center [844, 197] width 303 height 146
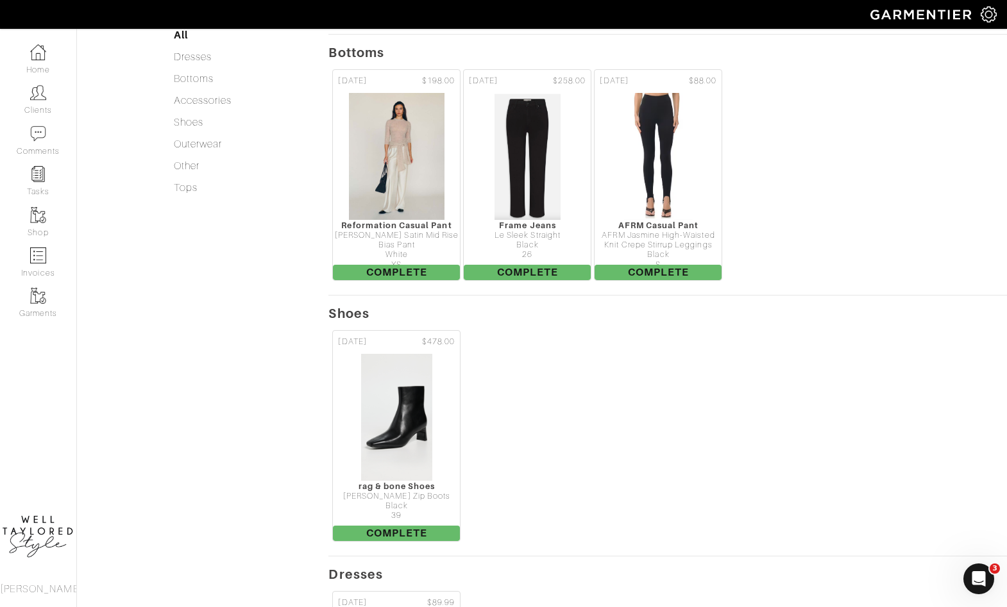
scroll to position [700, 0]
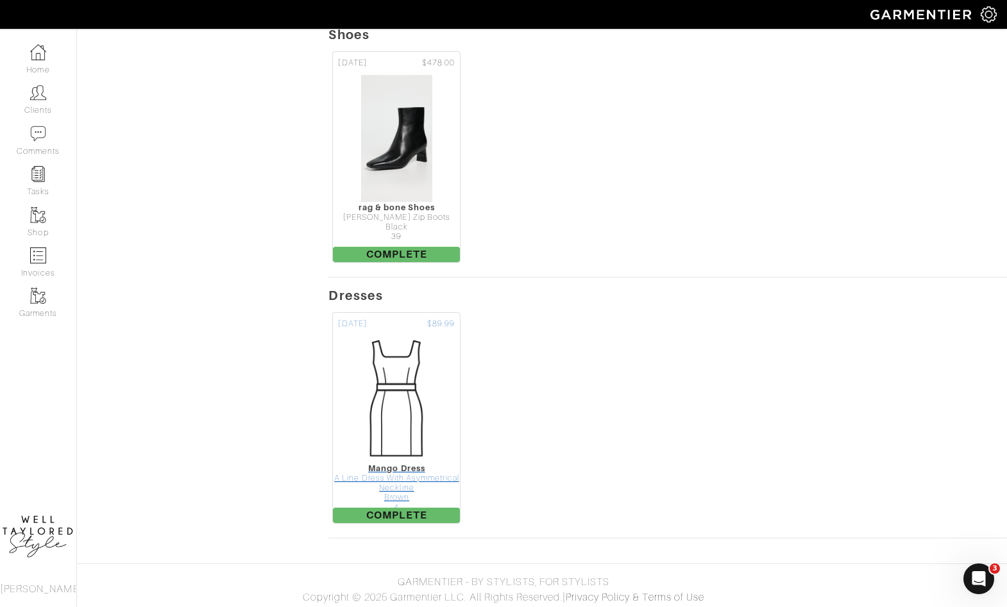
click at [388, 424] on img at bounding box center [396, 399] width 128 height 128
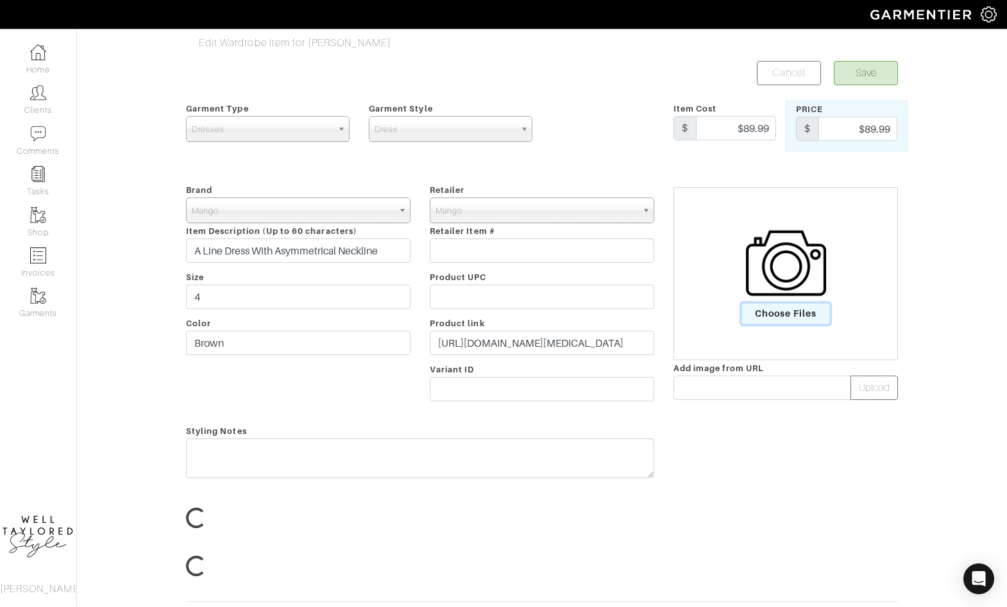
click at [800, 315] on span "Choose Files" at bounding box center [785, 313] width 89 height 21
click at [0, 0] on input "Choose Files" at bounding box center [0, 0] width 0 height 0
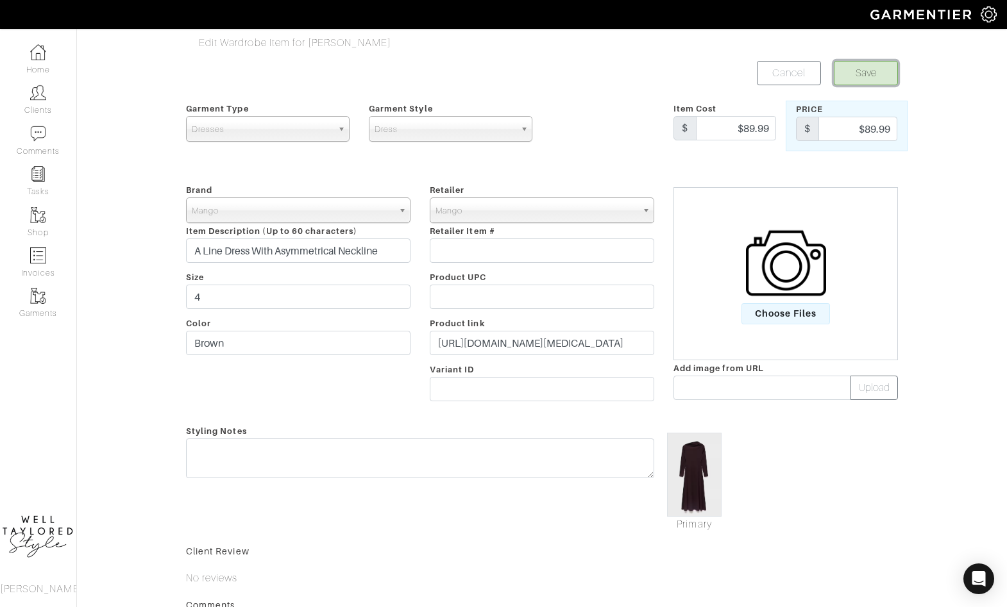
click at [868, 80] on button "Save" at bounding box center [866, 73] width 64 height 24
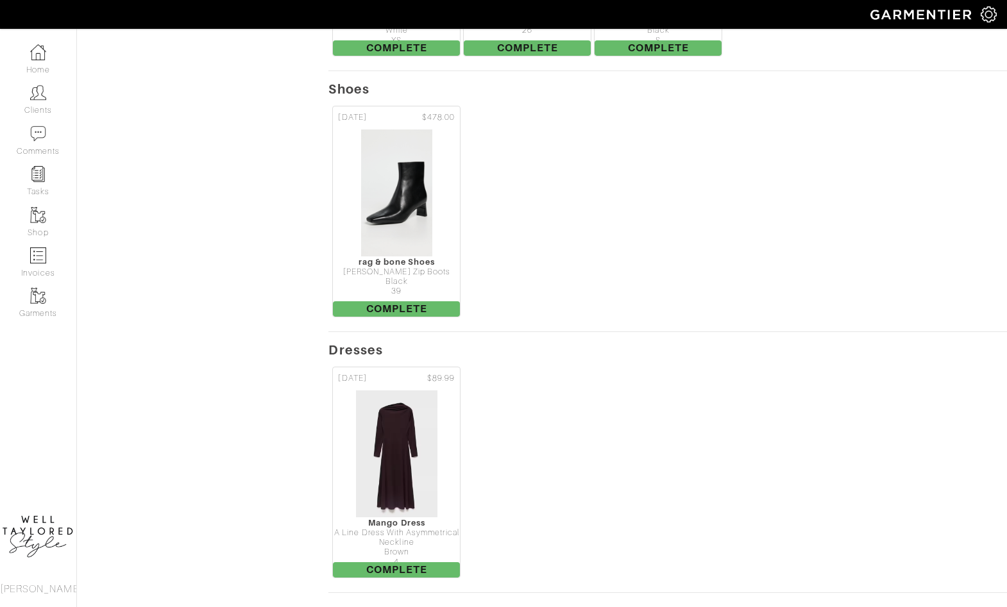
scroll to position [644, 0]
